Goal: Information Seeking & Learning: Learn about a topic

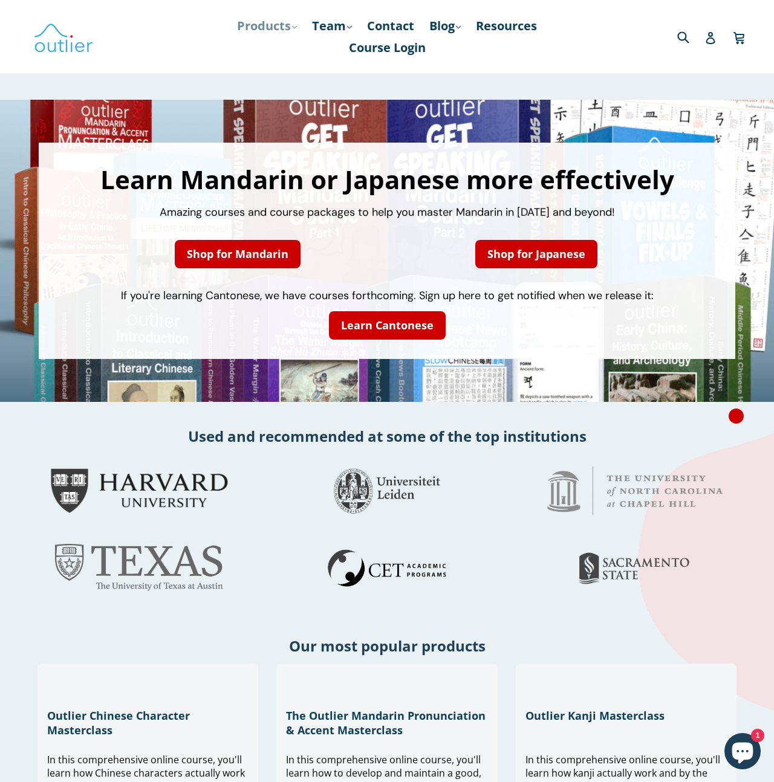
click at [262, 22] on link "Products .cls-1{fill:#231f20} expand" at bounding box center [267, 26] width 72 height 22
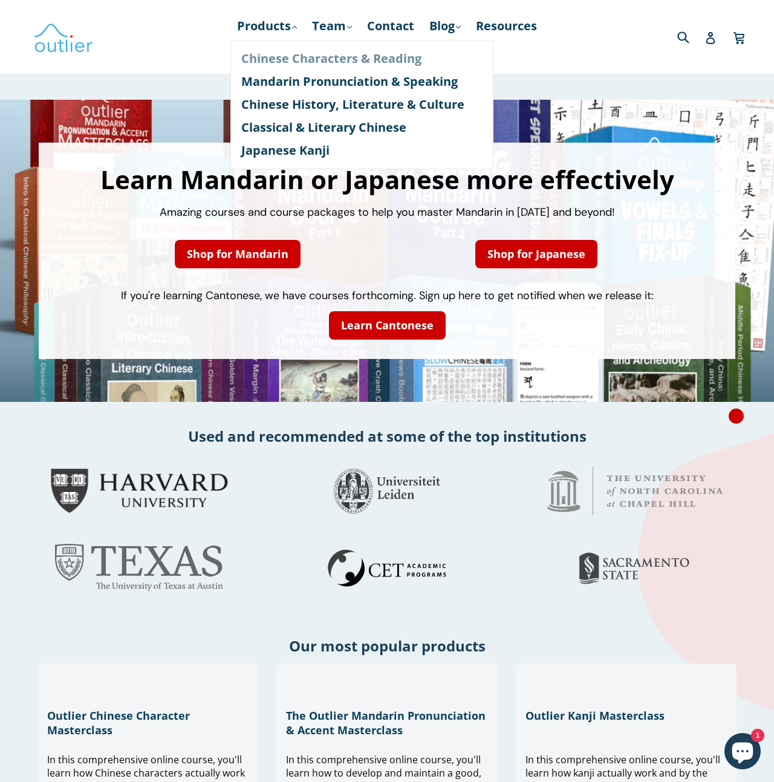
click at [268, 60] on link "Chinese Characters & Reading" at bounding box center [361, 58] width 241 height 23
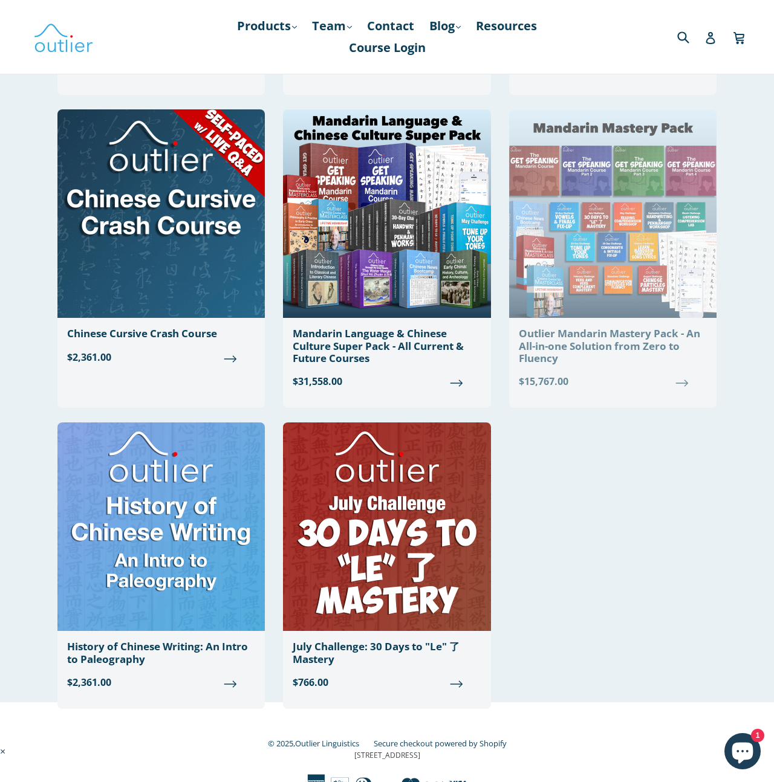
scroll to position [995, 0]
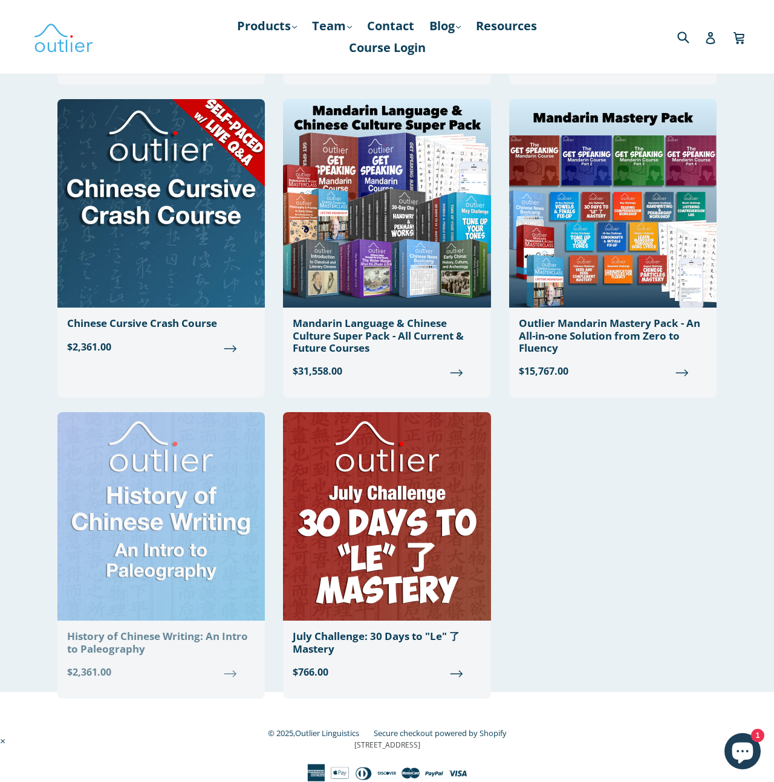
click at [196, 514] on img at bounding box center [160, 516] width 207 height 209
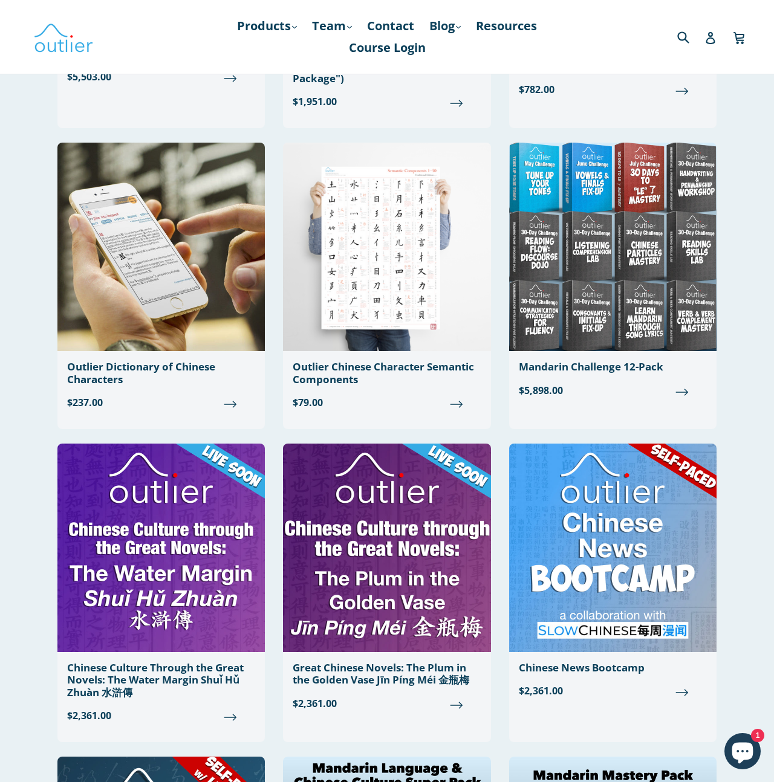
scroll to position [337, 0]
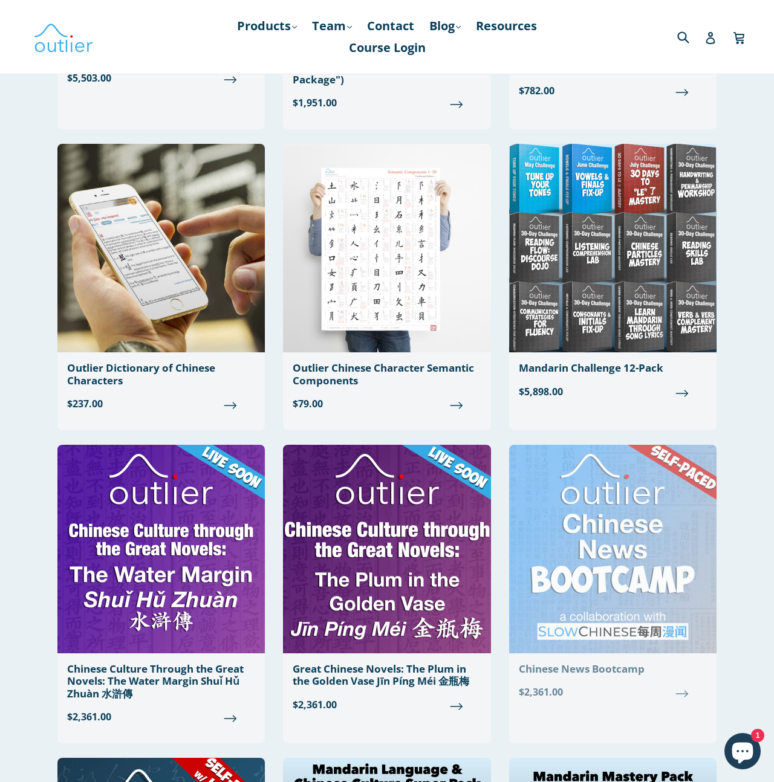
click at [583, 546] on img at bounding box center [612, 549] width 207 height 209
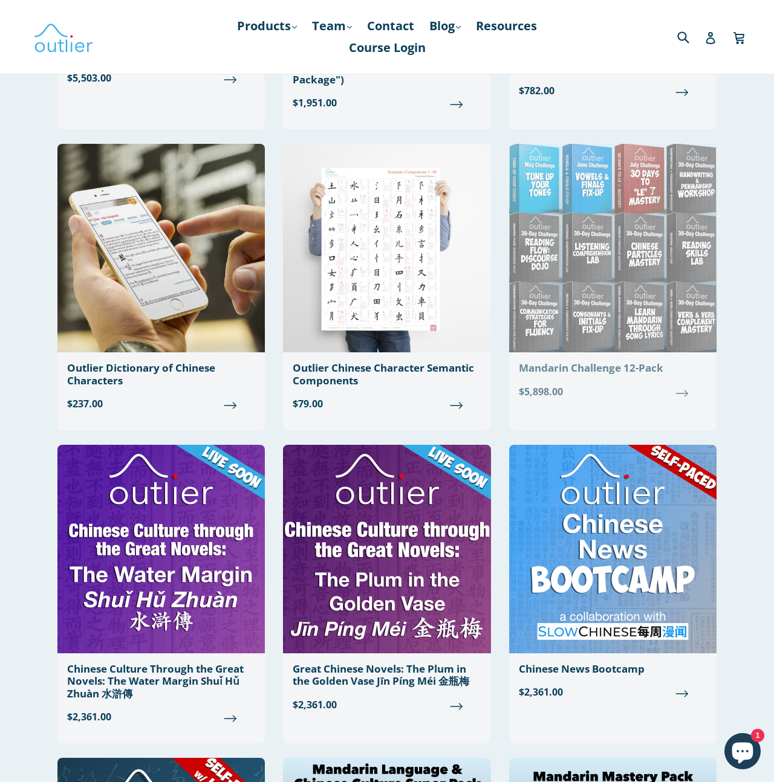
click at [593, 272] on img at bounding box center [612, 248] width 207 height 209
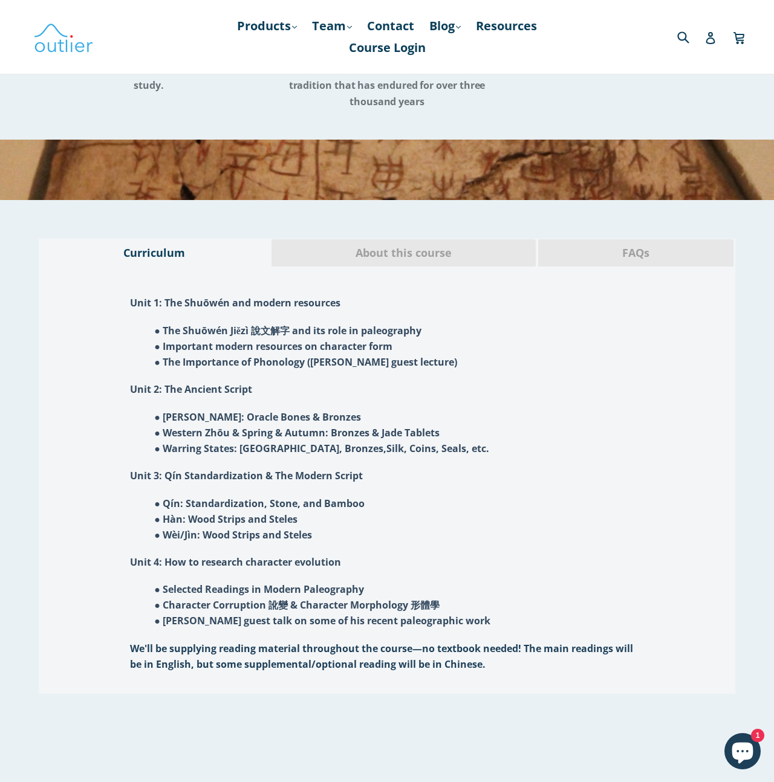
scroll to position [725, 0]
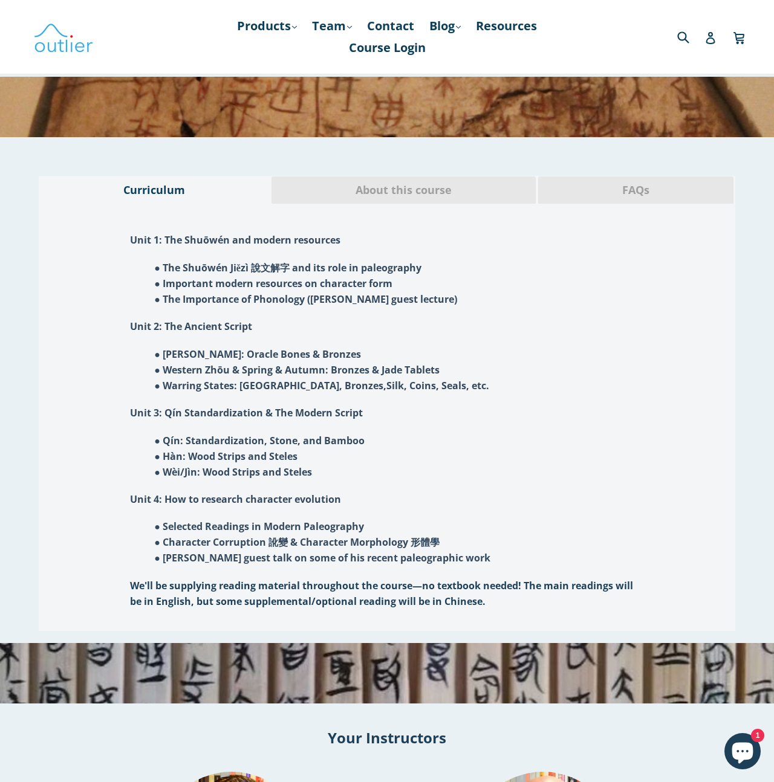
click at [437, 190] on span "About this course" at bounding box center [403, 191] width 246 height 16
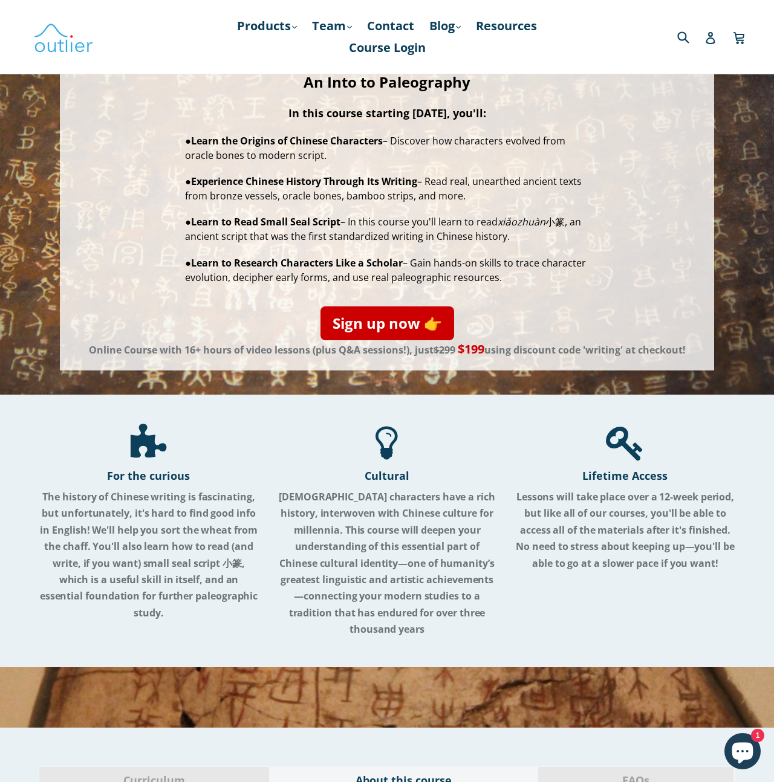
scroll to position [308, 0]
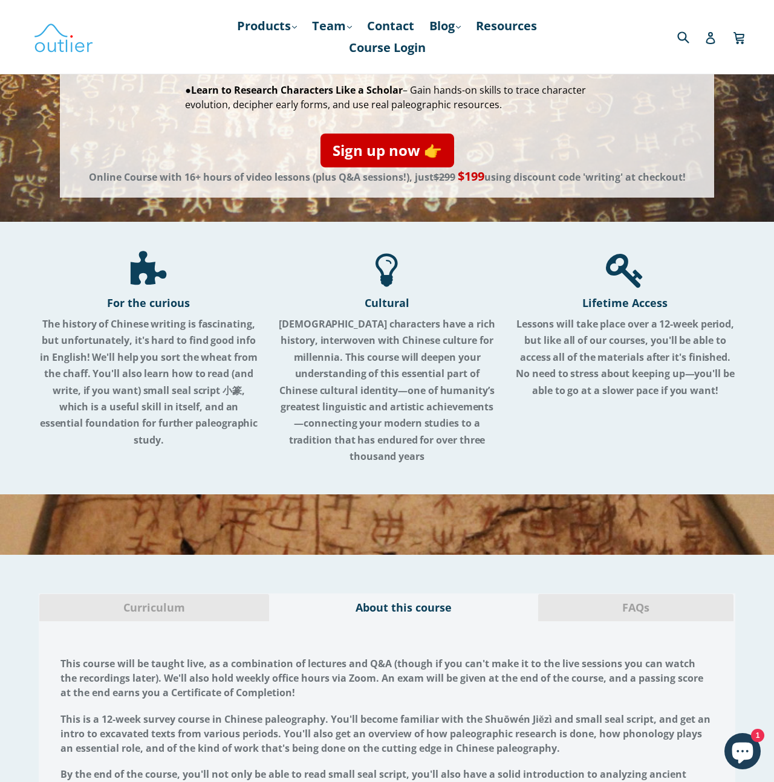
click at [606, 603] on span "FAQs" at bounding box center [635, 608] width 177 height 16
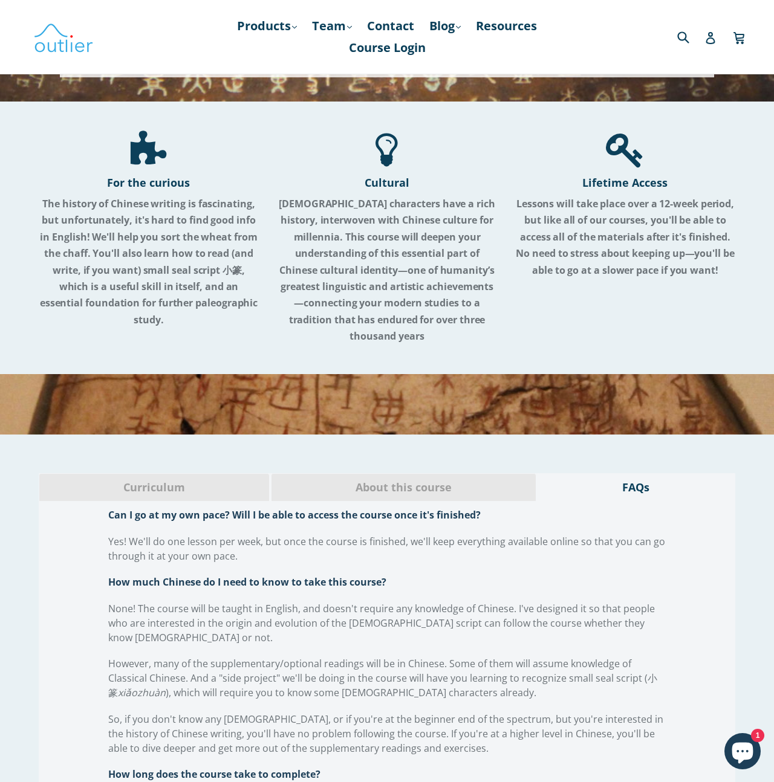
scroll to position [735, 0]
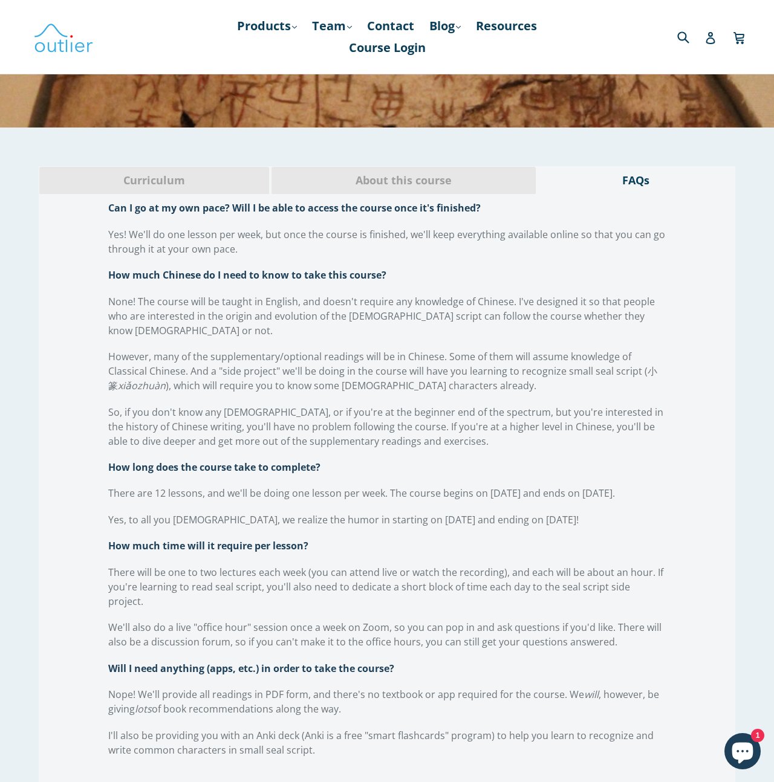
click at [143, 170] on div "Curriculum" at bounding box center [154, 180] width 231 height 28
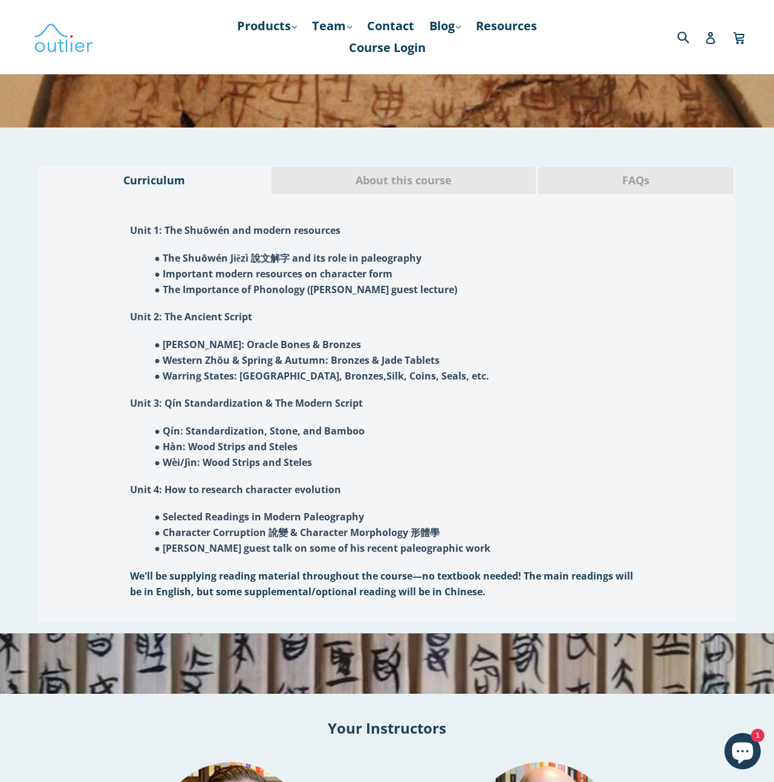
scroll to position [0, 0]
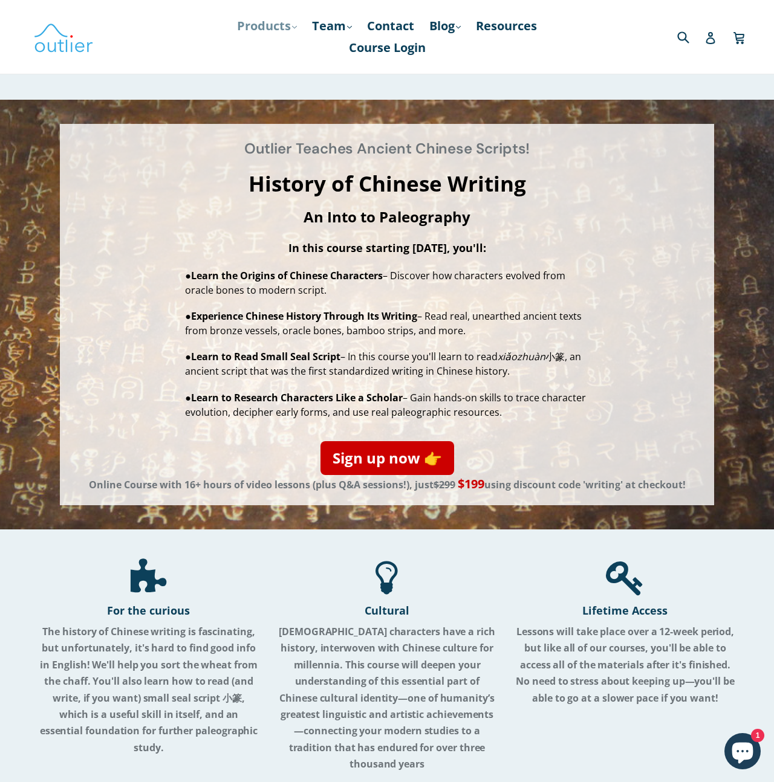
click at [277, 26] on link "Products .cls-1{fill:#231f20} expand" at bounding box center [267, 26] width 72 height 22
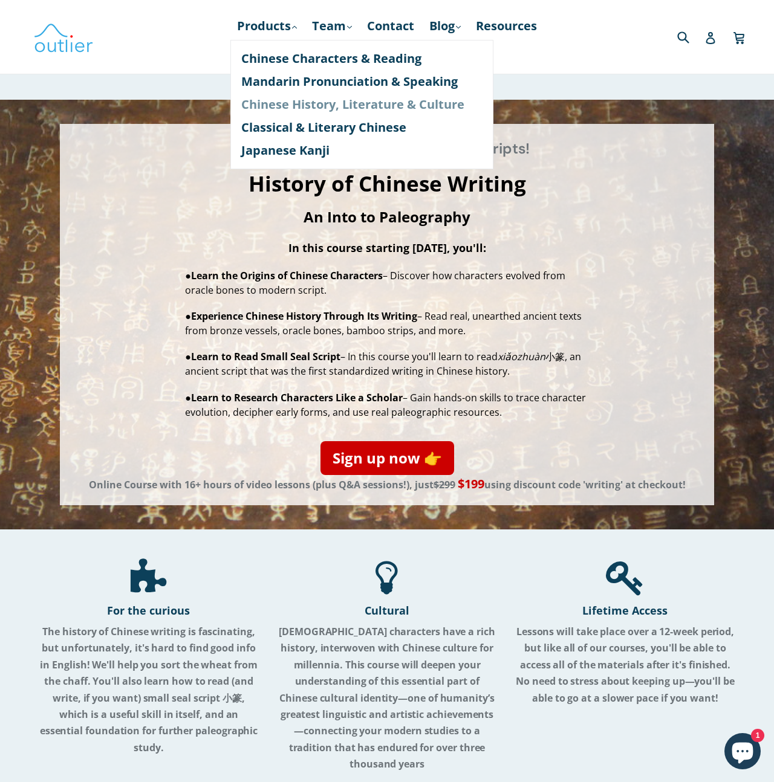
click at [286, 102] on link "Chinese History, Literature & Culture" at bounding box center [361, 104] width 241 height 23
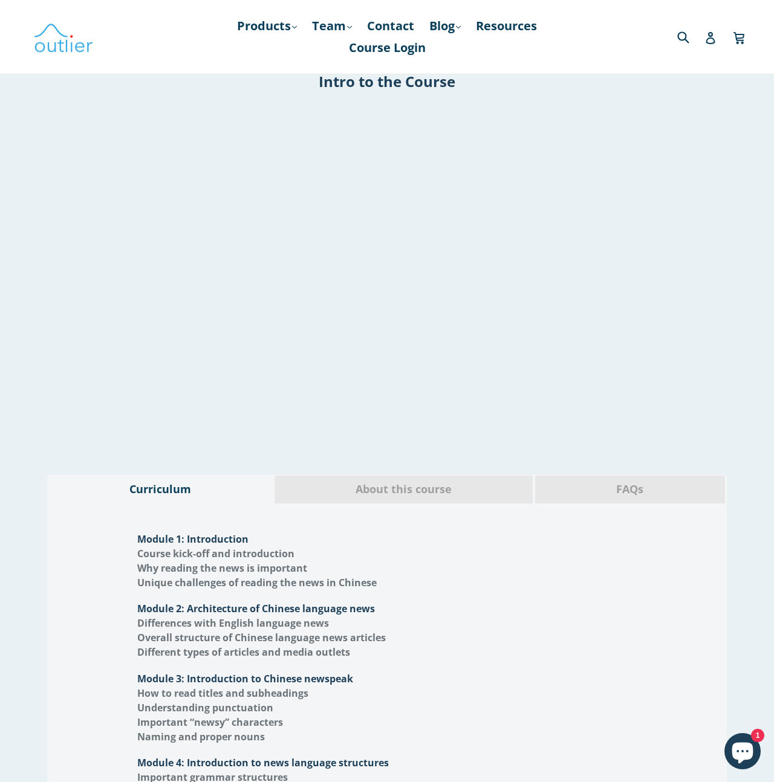
scroll to position [1470, 0]
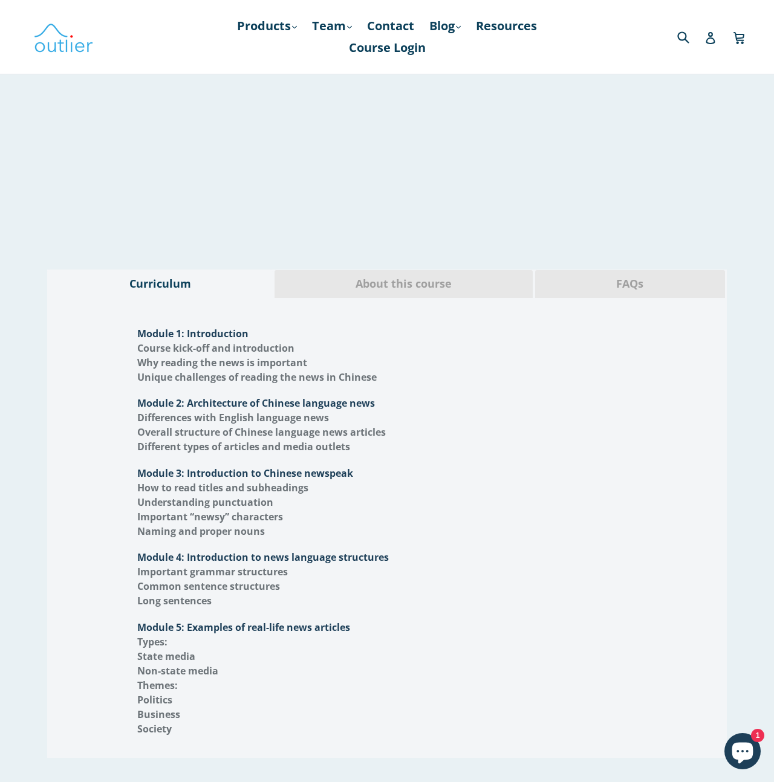
click at [412, 276] on span "About this course" at bounding box center [403, 284] width 240 height 16
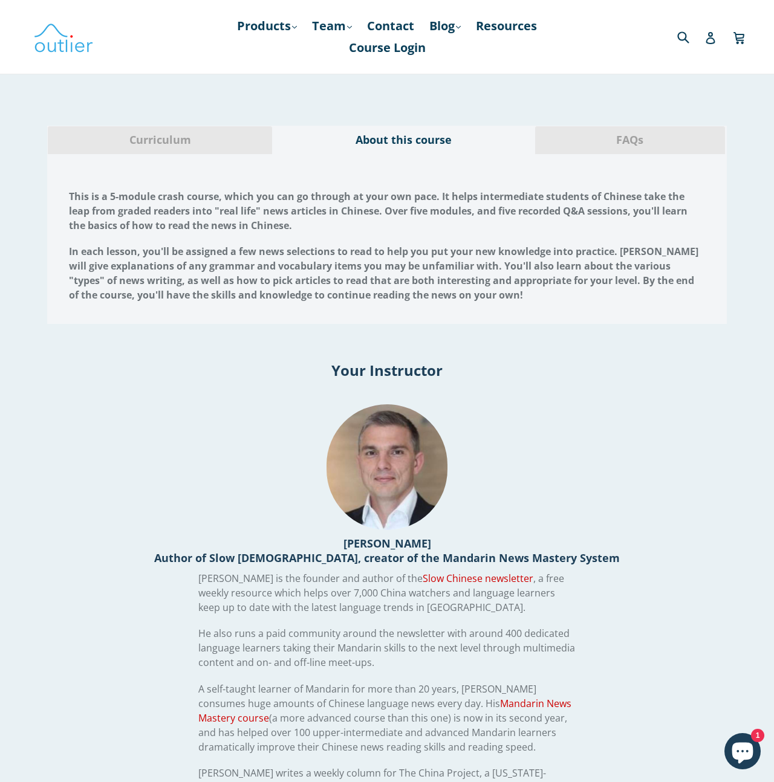
scroll to position [1816, 0]
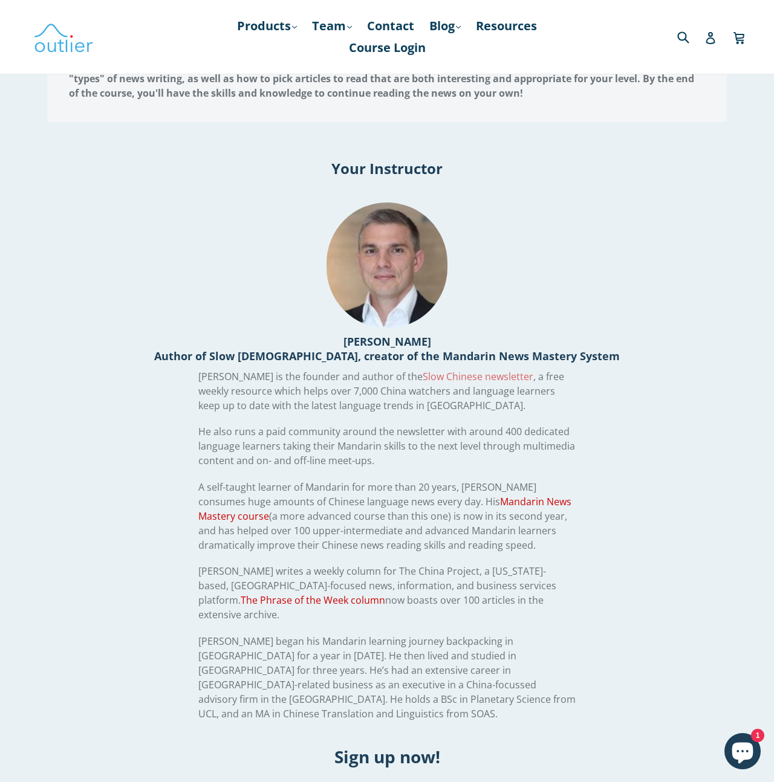
click at [424, 370] on link "Slow Chinese newsletter" at bounding box center [477, 376] width 111 height 13
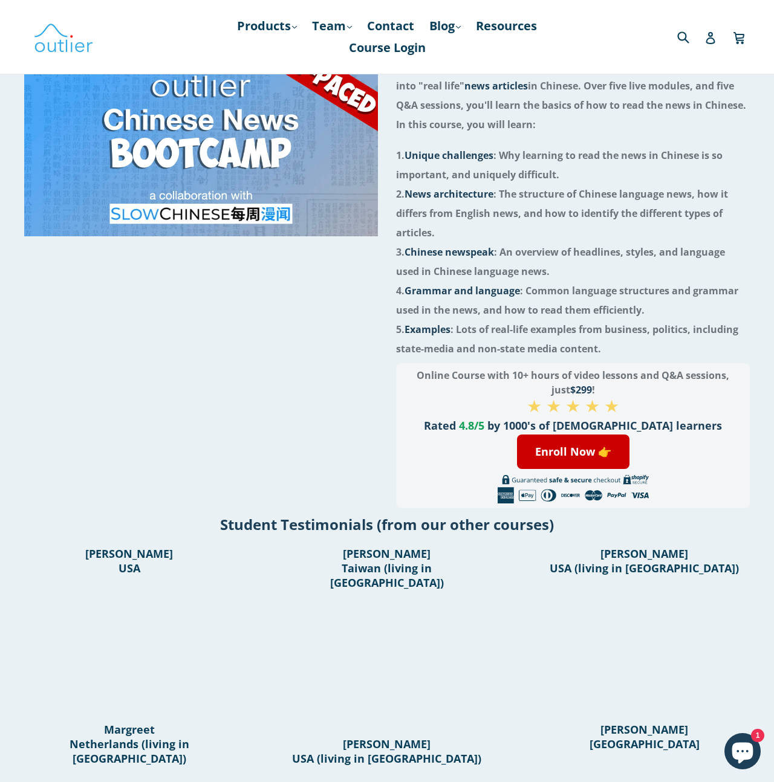
scroll to position [0, 0]
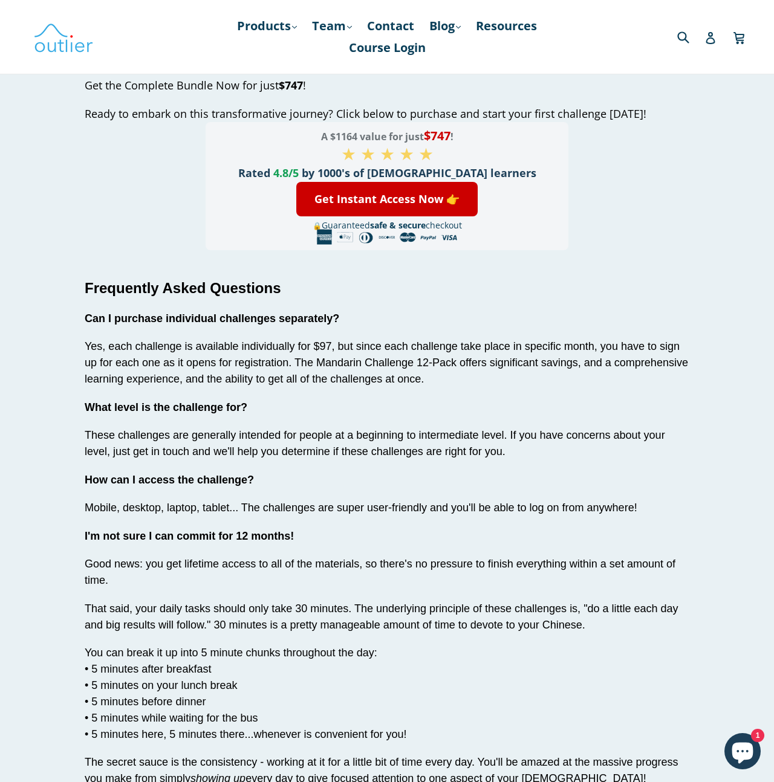
scroll to position [1962, 0]
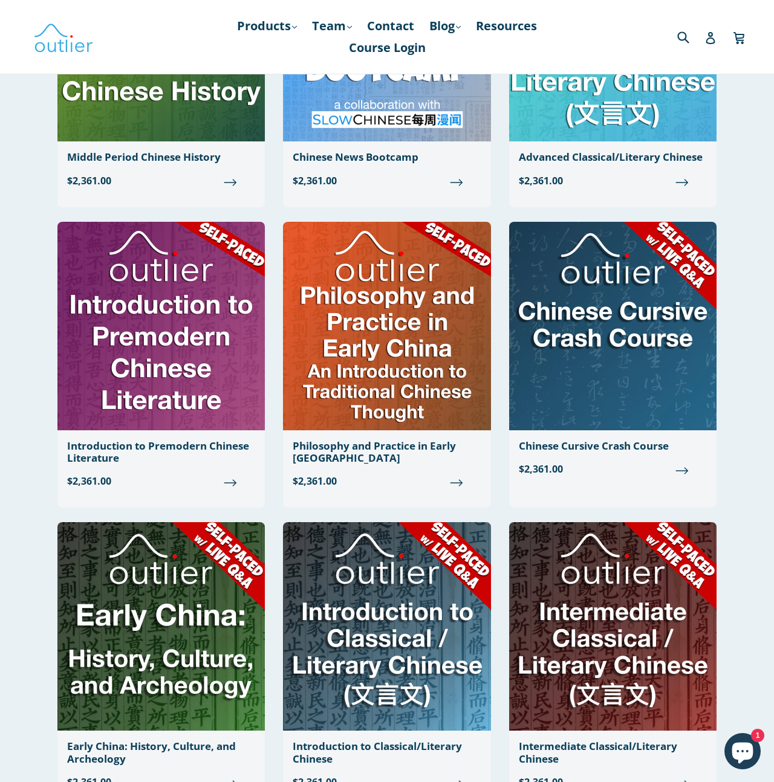
scroll to position [546, 0]
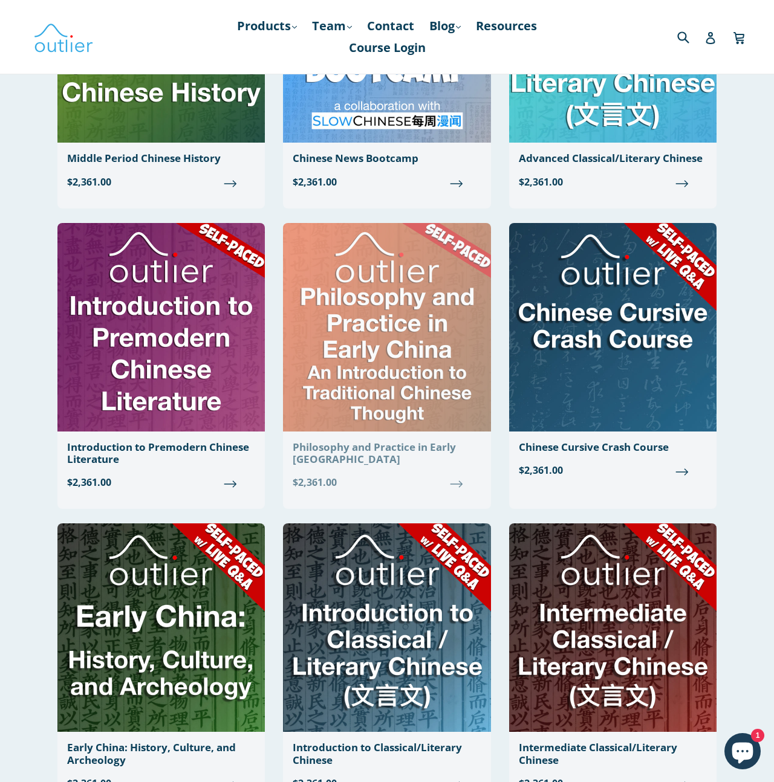
click at [381, 383] on img at bounding box center [386, 327] width 207 height 209
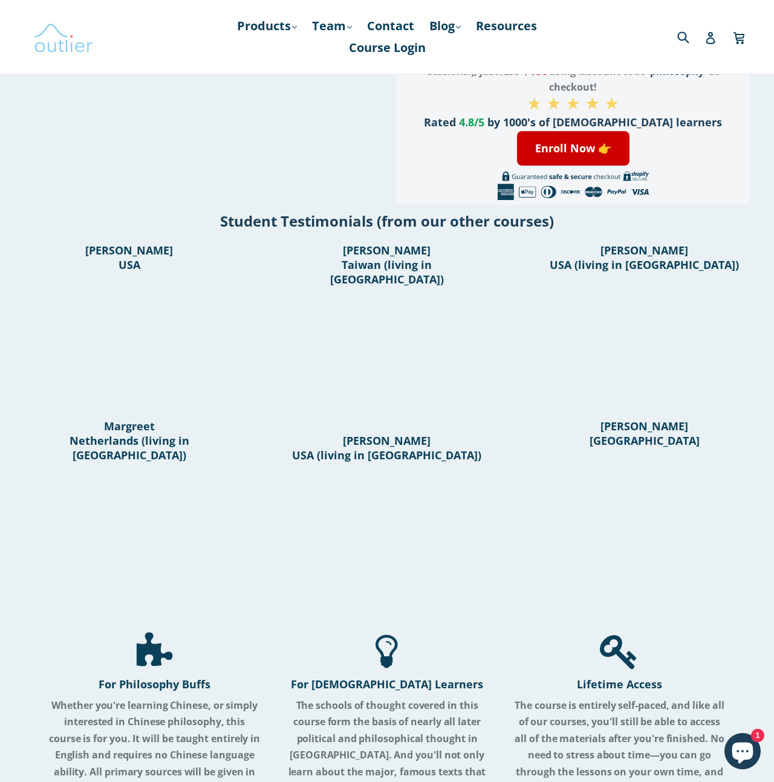
scroll to position [427, 0]
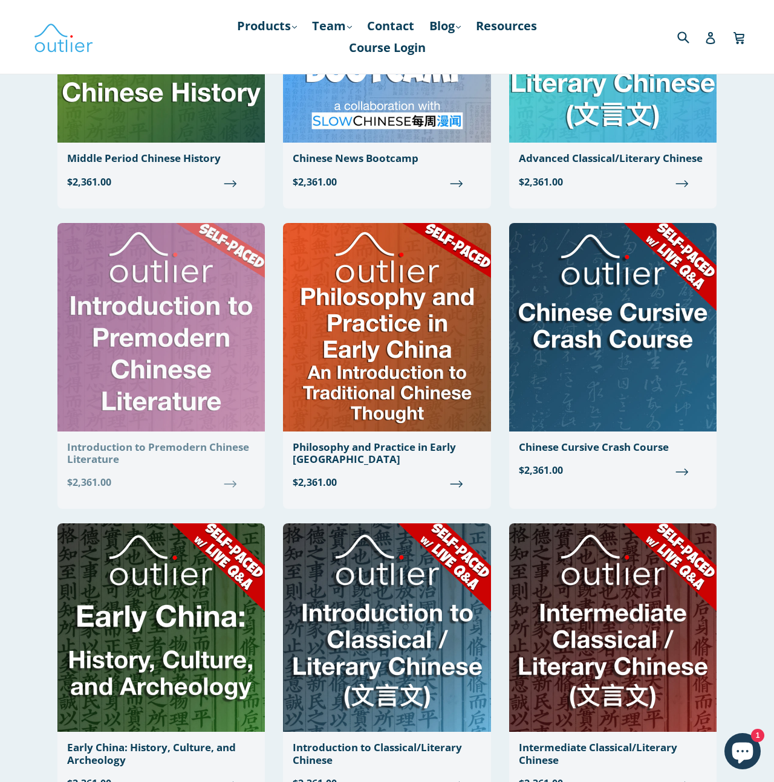
click at [190, 310] on img at bounding box center [160, 327] width 207 height 209
